Goal: Information Seeking & Learning: Learn about a topic

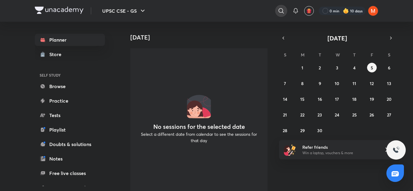
click at [283, 11] on icon at bounding box center [281, 10] width 7 height 7
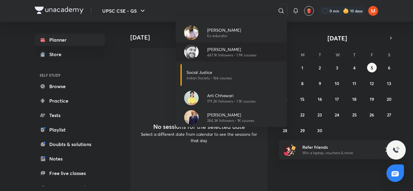
click at [227, 51] on p "[PERSON_NAME]" at bounding box center [231, 49] width 49 height 6
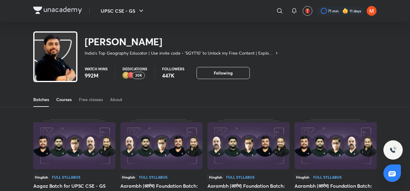
click at [67, 99] on div "Courses" at bounding box center [63, 100] width 15 height 6
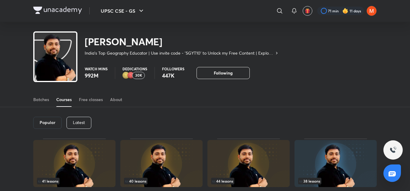
click at [80, 129] on div "Popular Latest" at bounding box center [205, 122] width 344 height 31
click at [79, 125] on div "Latest" at bounding box center [79, 123] width 25 height 12
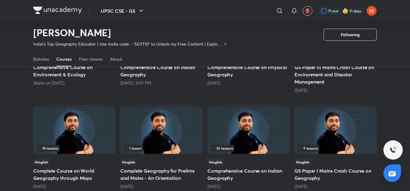
scroll to position [119, 0]
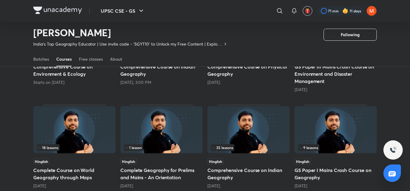
click at [63, 120] on img at bounding box center [74, 129] width 82 height 47
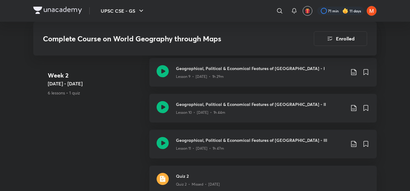
scroll to position [710, 0]
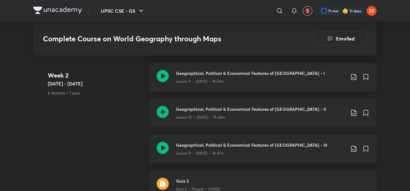
click at [163, 106] on icon at bounding box center [163, 112] width 12 height 12
click at [165, 109] on icon at bounding box center [163, 112] width 12 height 12
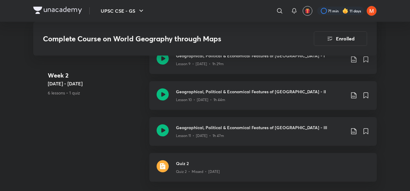
scroll to position [725, 0]
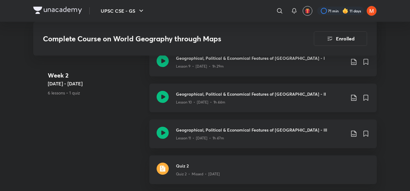
click at [221, 97] on div "Lesson 10 • [DATE] • 1h 44m" at bounding box center [260, 101] width 169 height 8
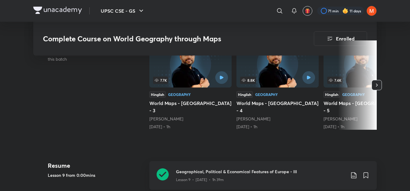
scroll to position [196, 0]
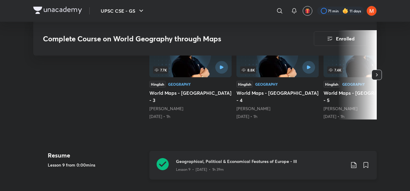
click at [194, 158] on h3 "Geographical, Political & Economical Features of Europe - III" at bounding box center [260, 161] width 169 height 6
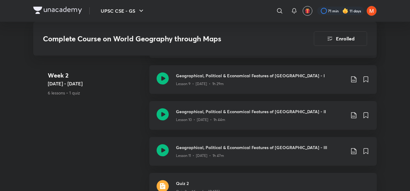
scroll to position [705, 0]
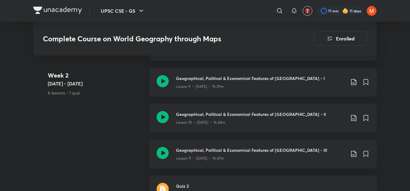
click at [202, 111] on h3 "Geographical, Political & Economical Features of [GEOGRAPHIC_DATA] - II" at bounding box center [260, 114] width 169 height 6
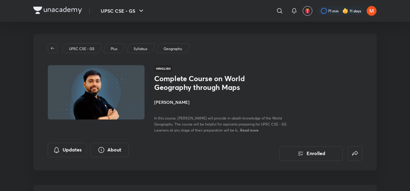
drag, startPoint x: 409, startPoint y: 8, endPoint x: 413, endPoint y: 7, distance: 3.8
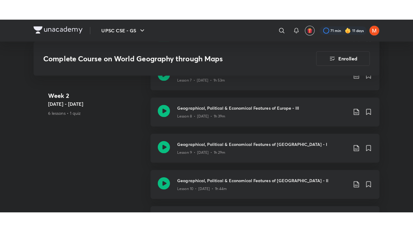
scroll to position [654, 0]
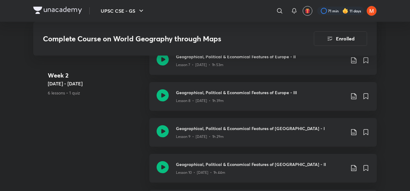
click at [200, 145] on link "Geographical, Political & Economical Features of North America - I Lesson 9 • J…" at bounding box center [262, 136] width 227 height 36
